Goal: Task Accomplishment & Management: Complete application form

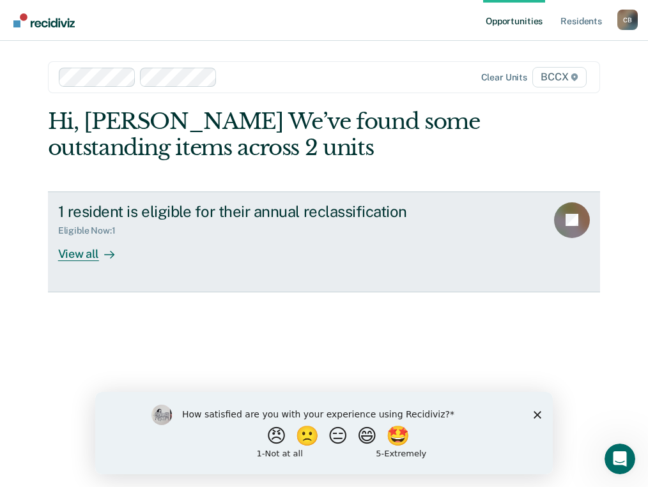
click at [70, 254] on div "View all" at bounding box center [94, 248] width 72 height 25
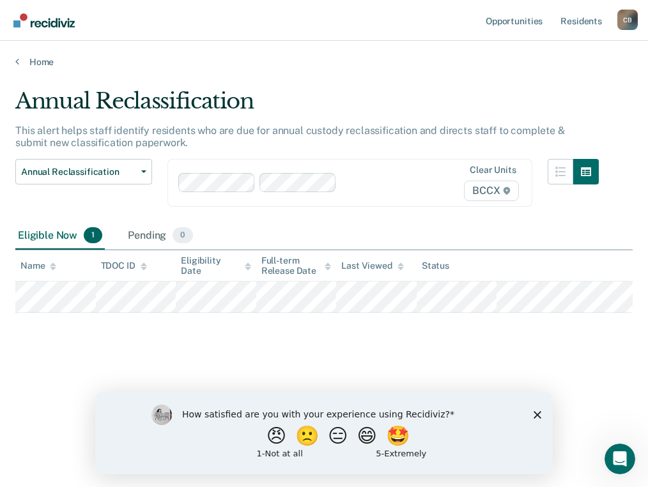
click at [536, 413] on polygon "Close survey" at bounding box center [537, 415] width 8 height 8
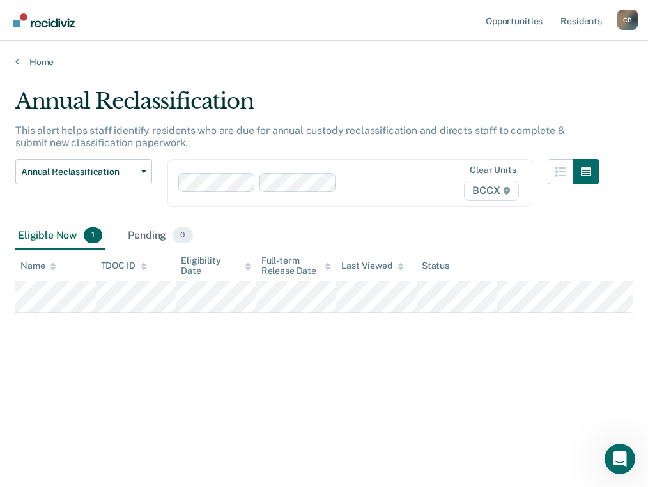
click at [119, 372] on div "Annual Reclassification This alert helps staff identify residents who are due f…" at bounding box center [323, 239] width 617 height 303
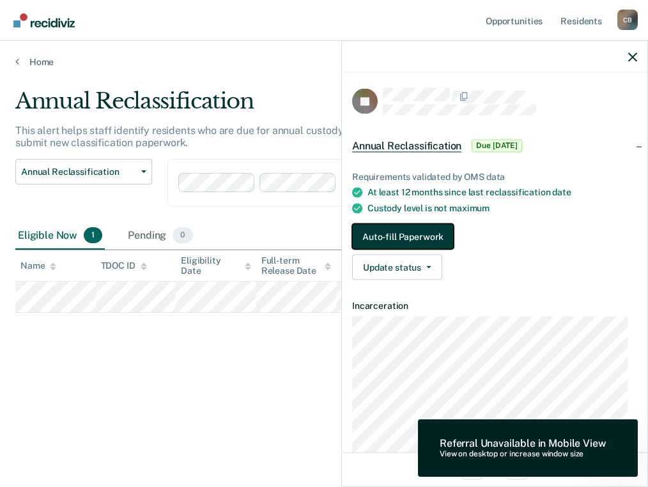
click at [424, 237] on button "Auto-fill Paperwork" at bounding box center [403, 237] width 102 height 26
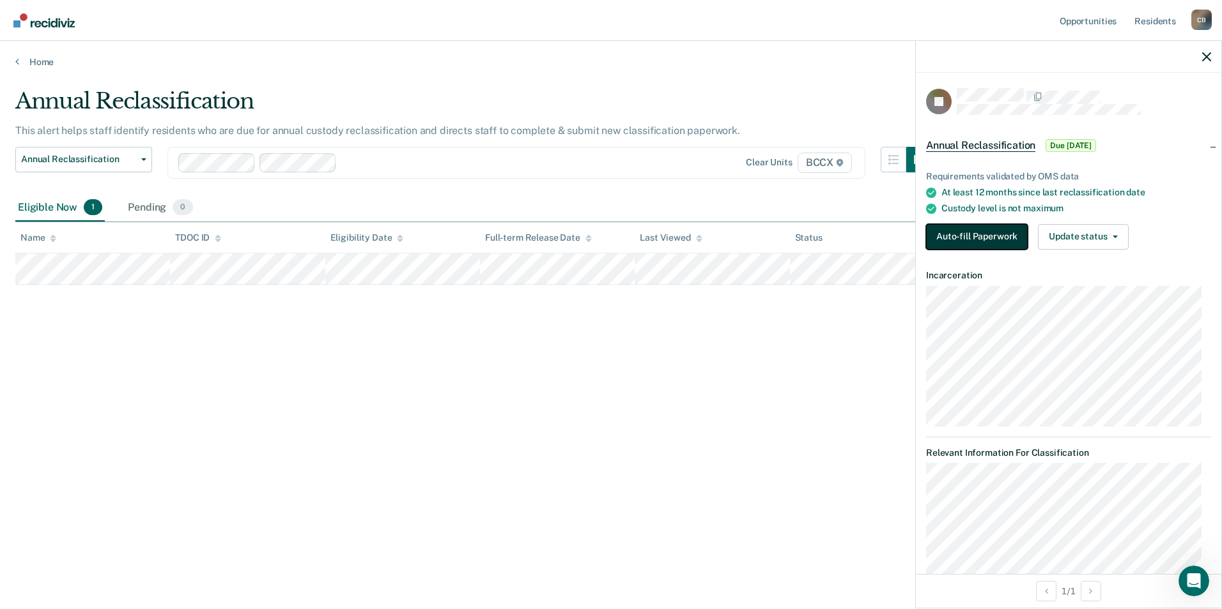
click at [647, 230] on button "Auto-fill Paperwork" at bounding box center [977, 237] width 102 height 26
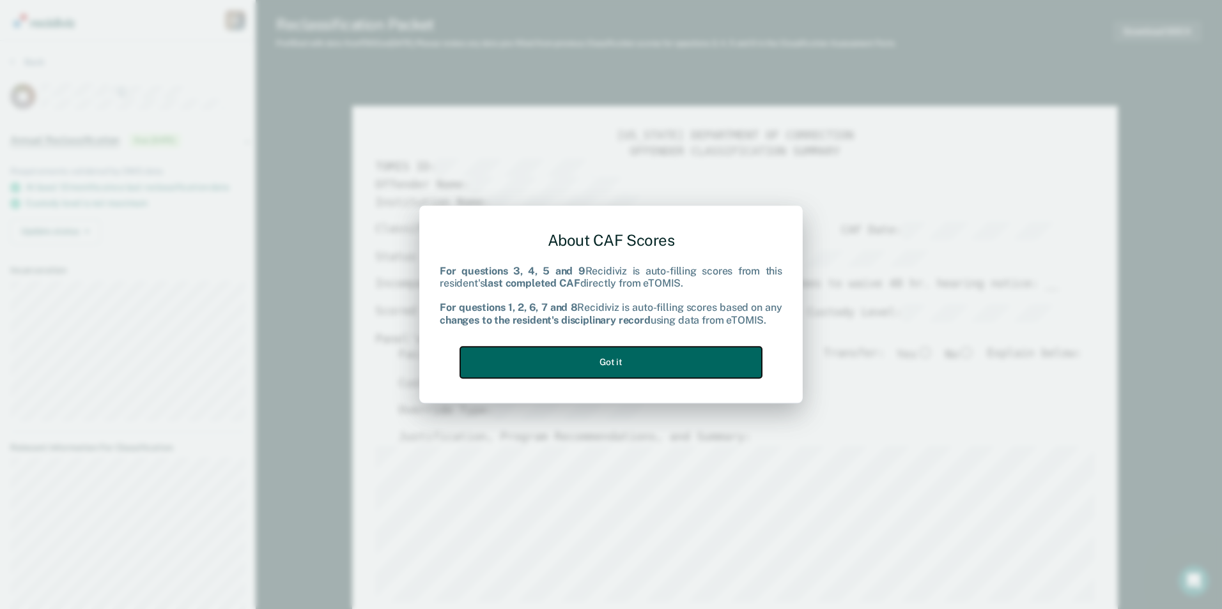
click at [627, 358] on button "Got it" at bounding box center [611, 362] width 302 height 31
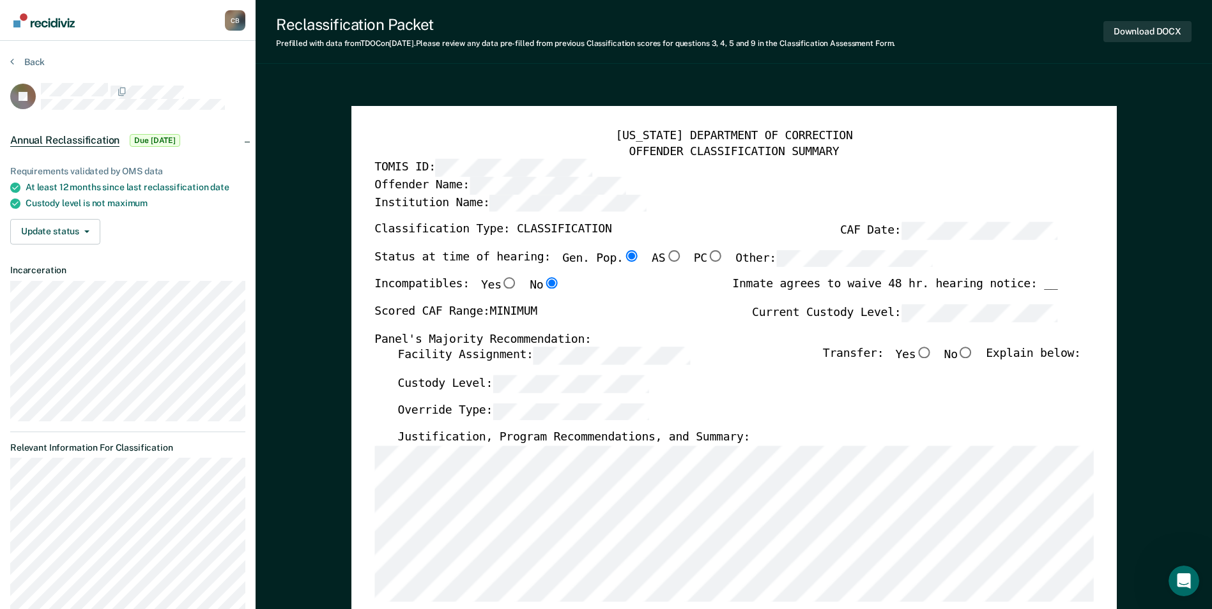
click at [647, 353] on input "No" at bounding box center [966, 353] width 17 height 11
type textarea "x"
radio input "true"
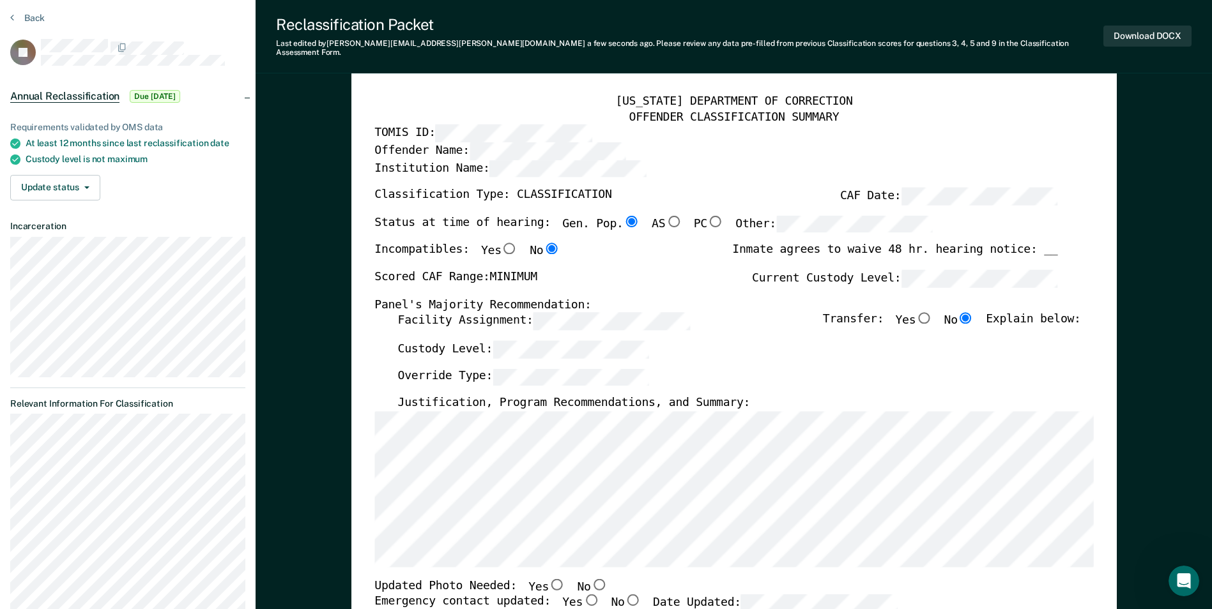
scroll to position [64, 0]
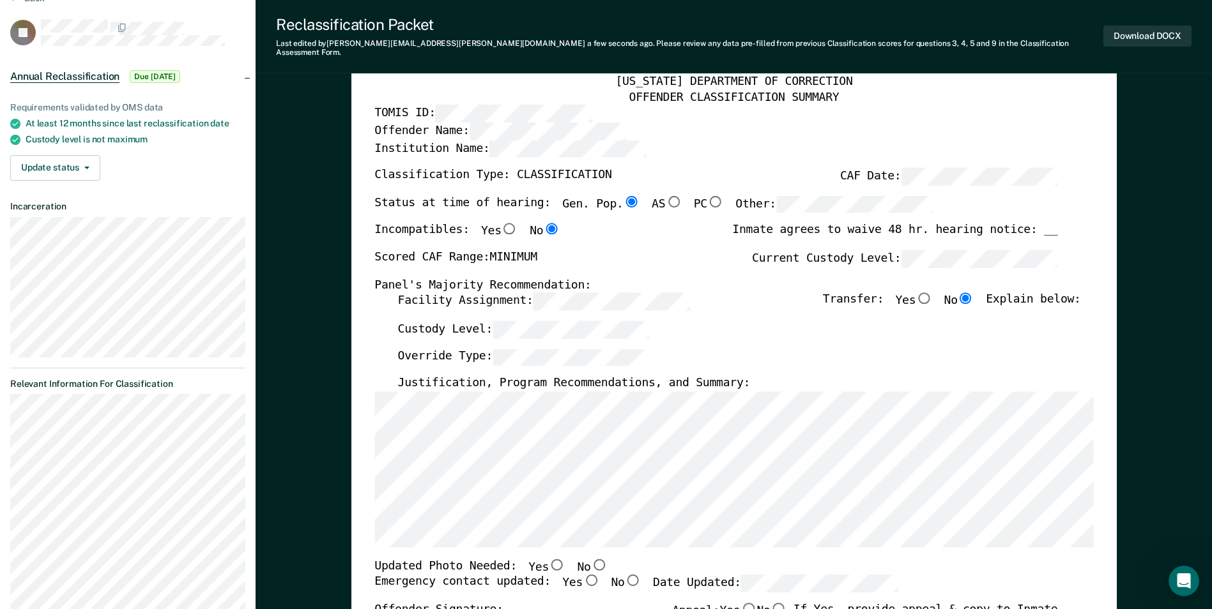
click at [590, 487] on input "No" at bounding box center [598, 564] width 17 height 11
type textarea "x"
radio input "true"
click at [583, 487] on input "Yes" at bounding box center [591, 580] width 17 height 11
type textarea "x"
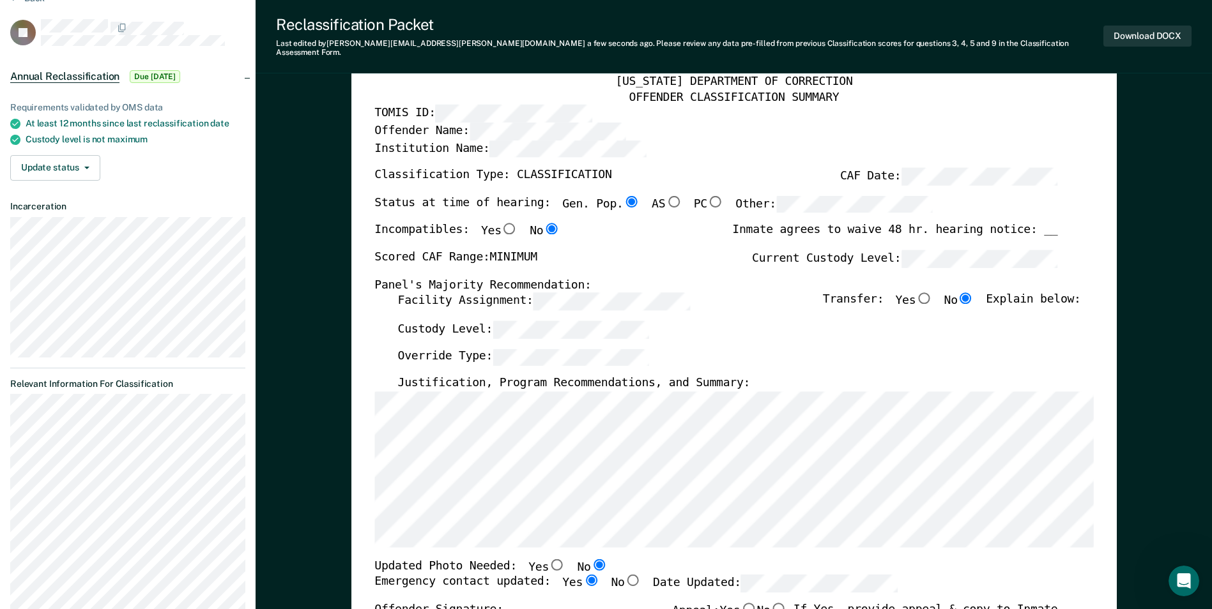
radio input "true"
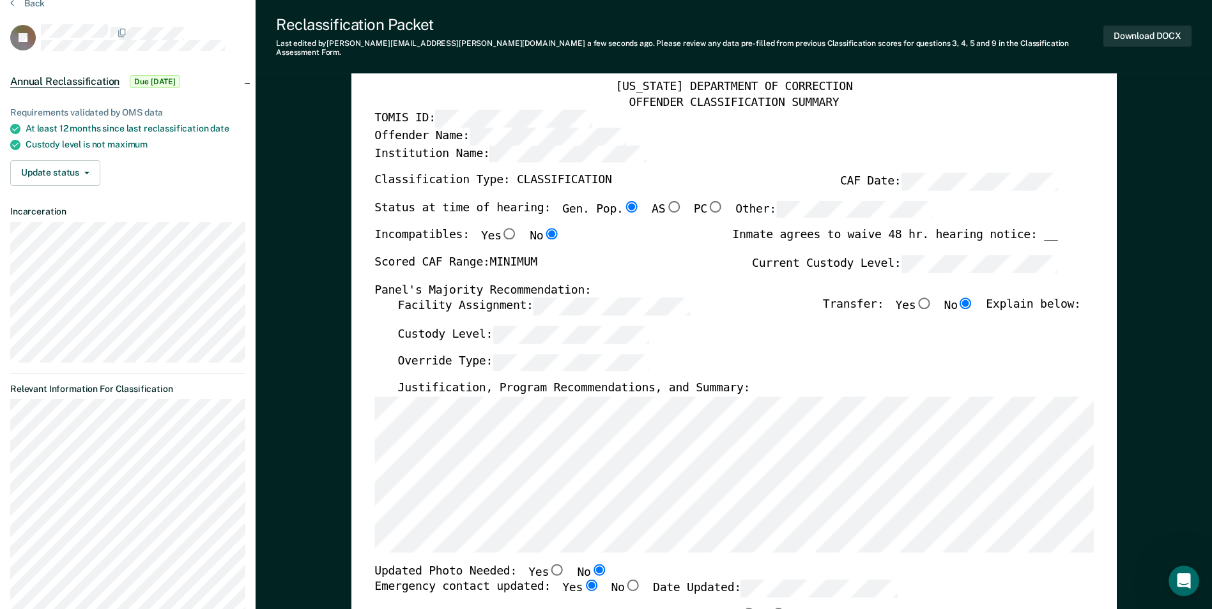
scroll to position [0, 0]
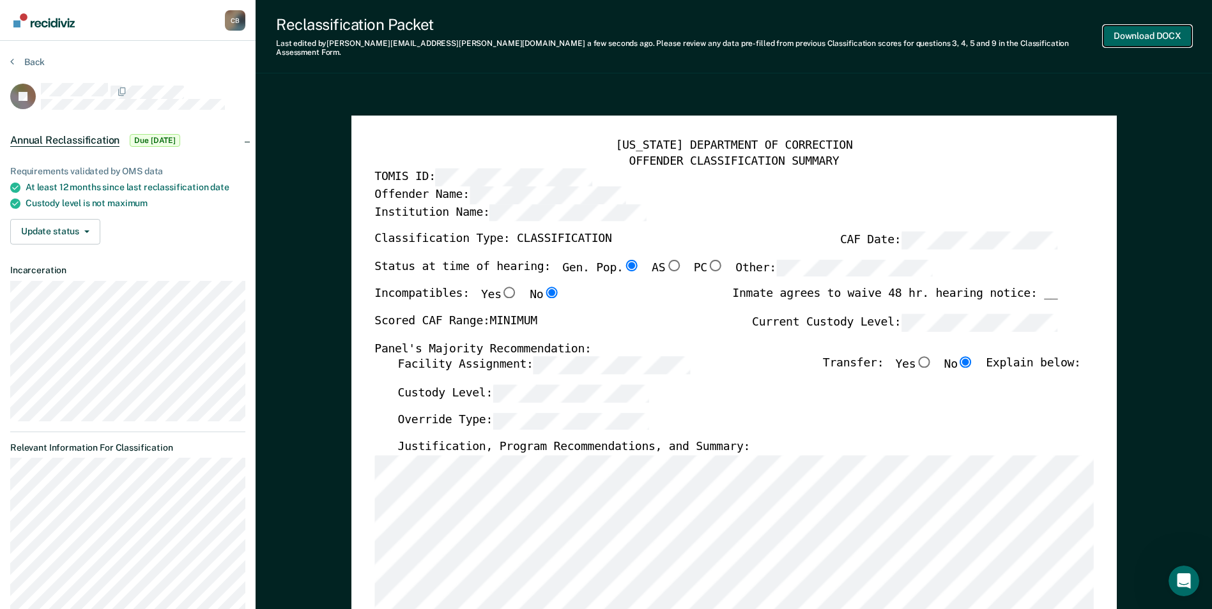
click at [647, 31] on button "Download DOCX" at bounding box center [1147, 36] width 88 height 21
type textarea "x"
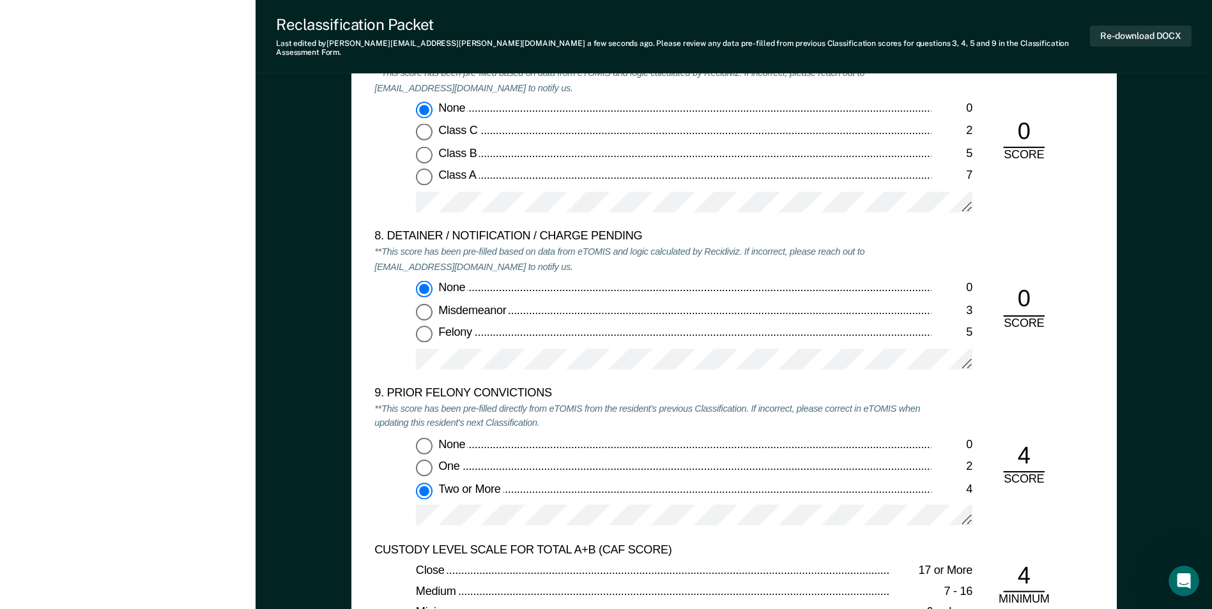
scroll to position [2492, 0]
